Goal: Navigation & Orientation: Understand site structure

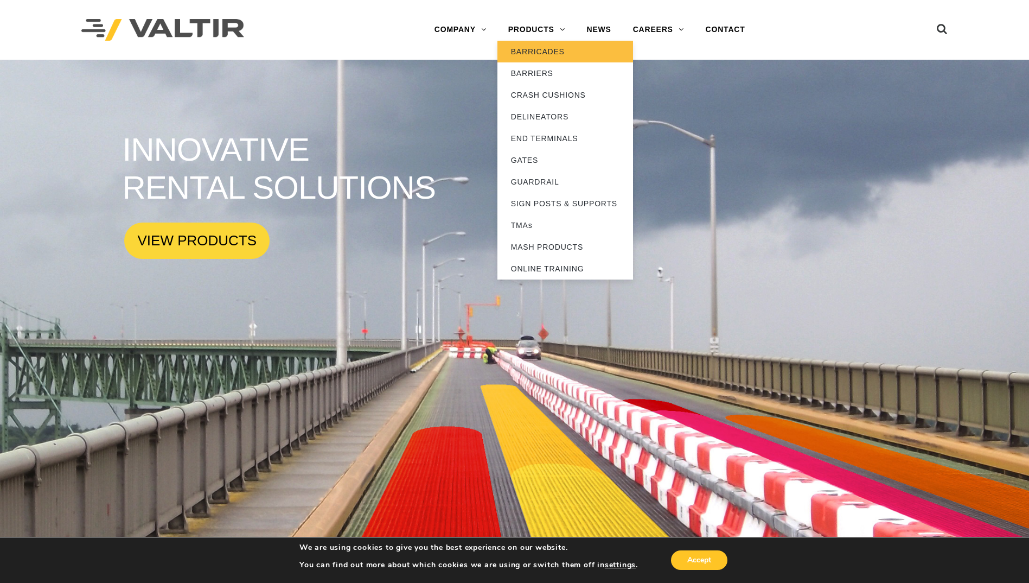
click at [547, 52] on link "BARRICADES" at bounding box center [566, 52] width 136 height 22
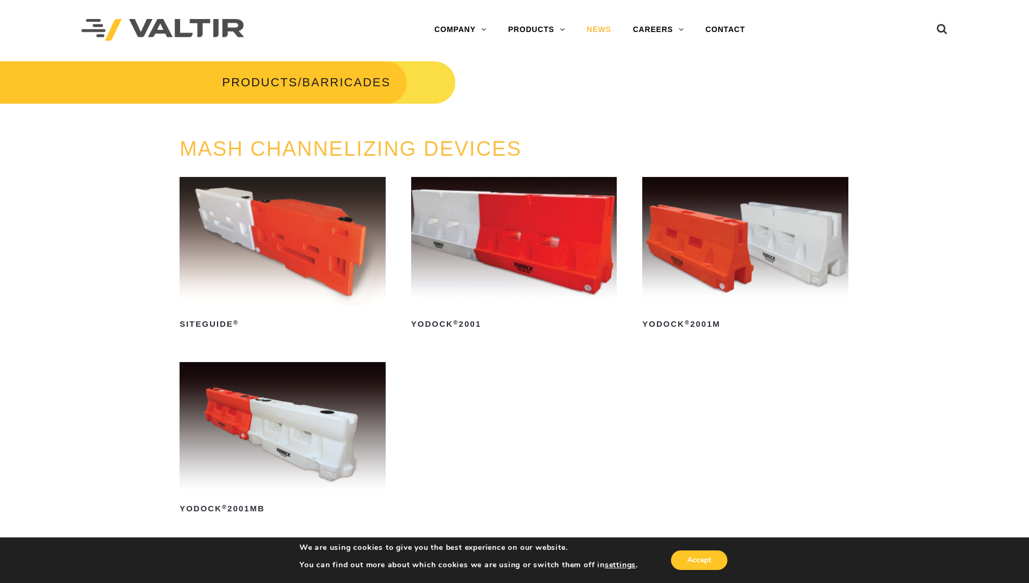
click at [605, 27] on link "NEWS" at bounding box center [599, 30] width 46 height 22
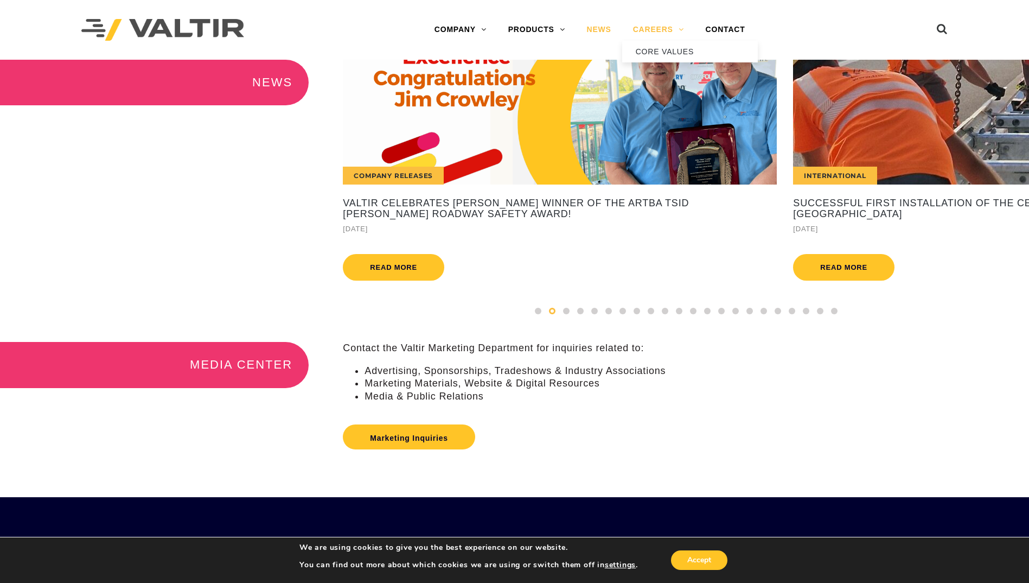
click at [666, 31] on link "CAREERS" at bounding box center [658, 30] width 73 height 22
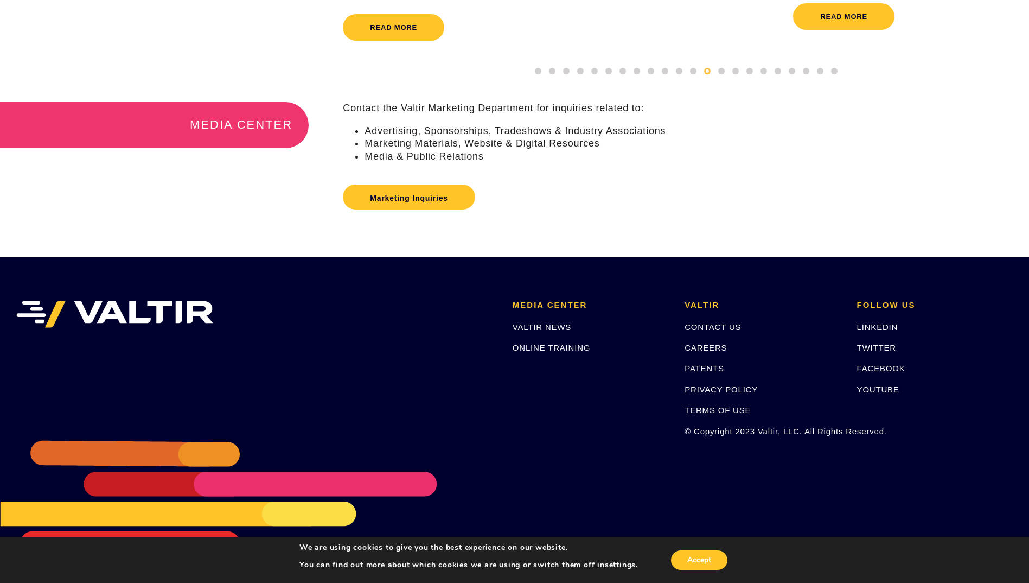
scroll to position [251, 0]
click at [877, 387] on link "YOUTUBE" at bounding box center [878, 389] width 42 height 9
